Goal: Task Accomplishment & Management: Complete application form

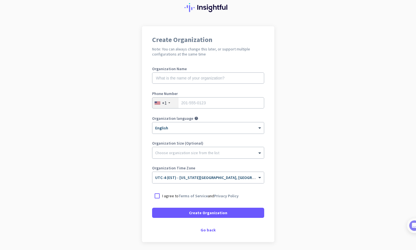
scroll to position [20, 0]
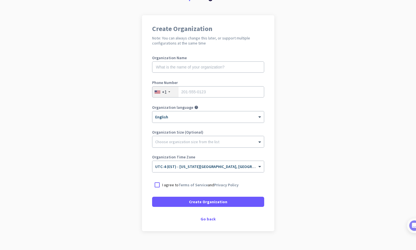
scroll to position [40, 0]
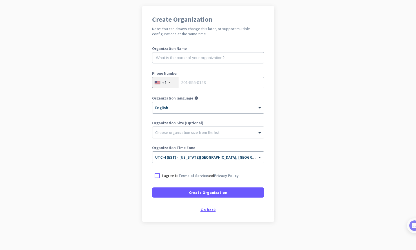
click at [209, 210] on div "Go back" at bounding box center [208, 209] width 112 height 4
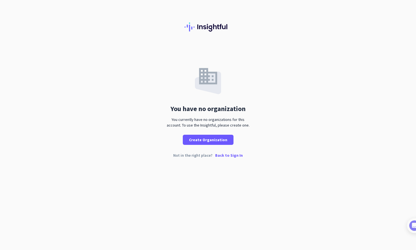
click at [229, 155] on p "Back to Sign In" at bounding box center [229, 155] width 28 height 4
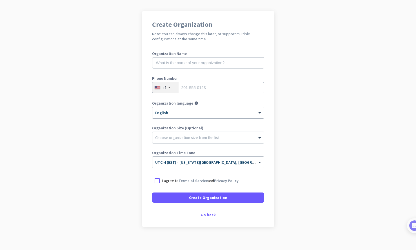
scroll to position [40, 0]
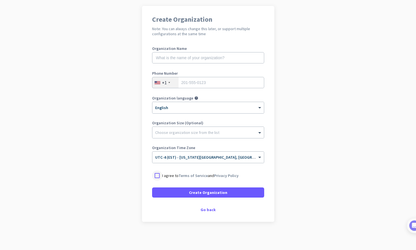
click at [158, 175] on div at bounding box center [157, 175] width 10 height 10
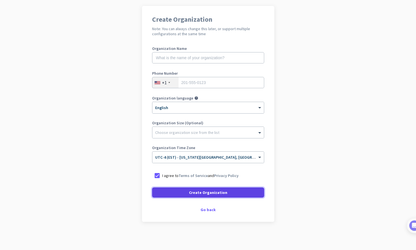
click at [175, 191] on span at bounding box center [208, 193] width 112 height 14
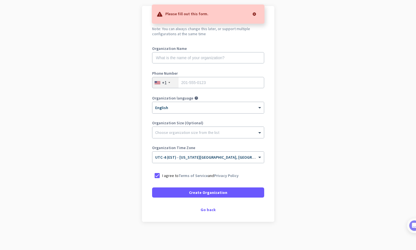
click at [113, 147] on app-onboarding-organization "Create Organization Note: You can always change this later, or support multiple…" at bounding box center [208, 128] width 416 height 244
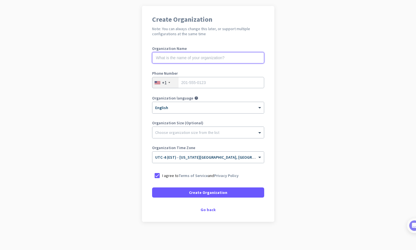
click at [162, 59] on input "text" at bounding box center [208, 57] width 112 height 11
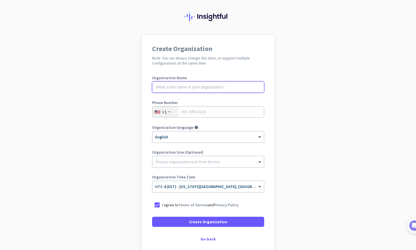
scroll to position [0, 0]
